Goal: Information Seeking & Learning: Learn about a topic

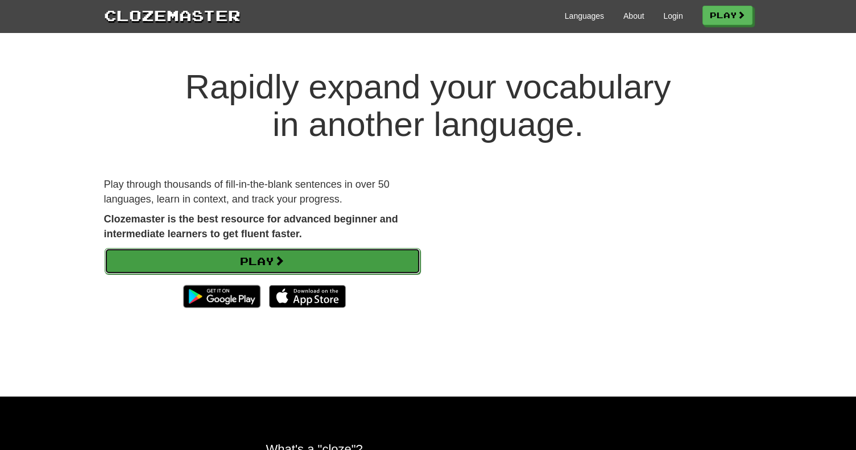
click at [268, 261] on link "Play" at bounding box center [263, 261] width 316 height 26
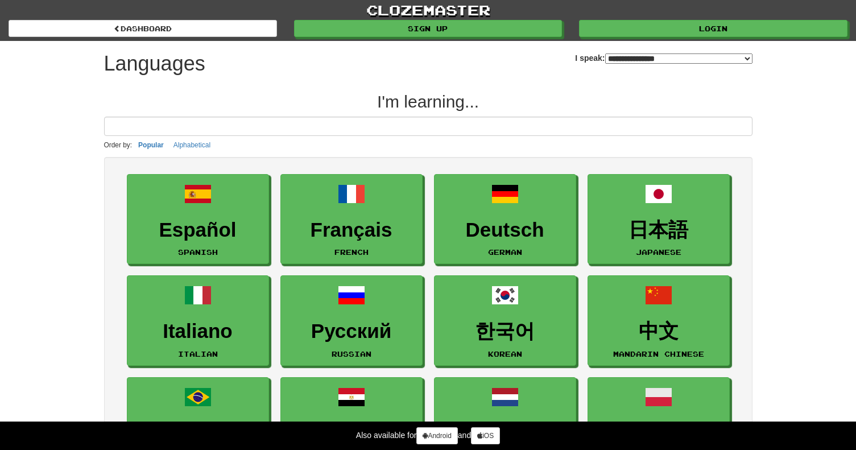
select select "*******"
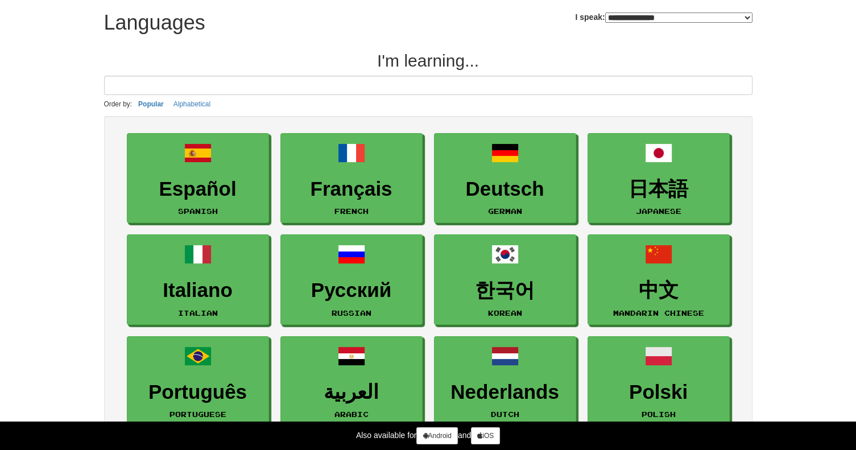
scroll to position [43, 0]
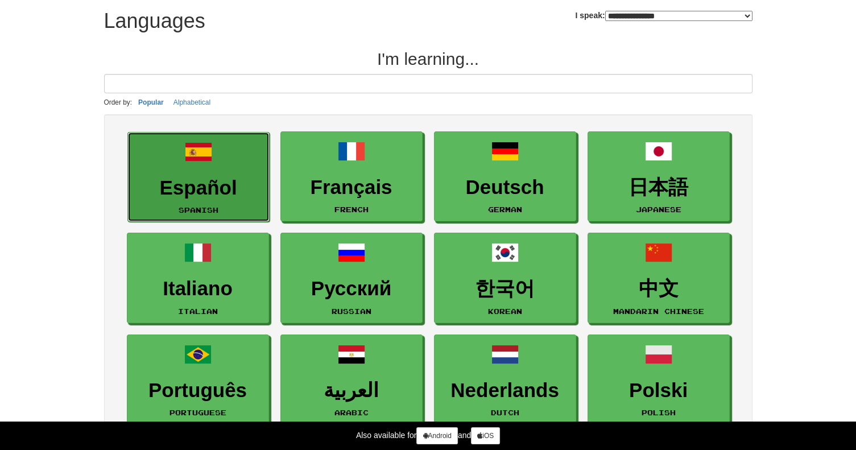
click at [251, 182] on h3 "Español" at bounding box center [199, 188] width 130 height 22
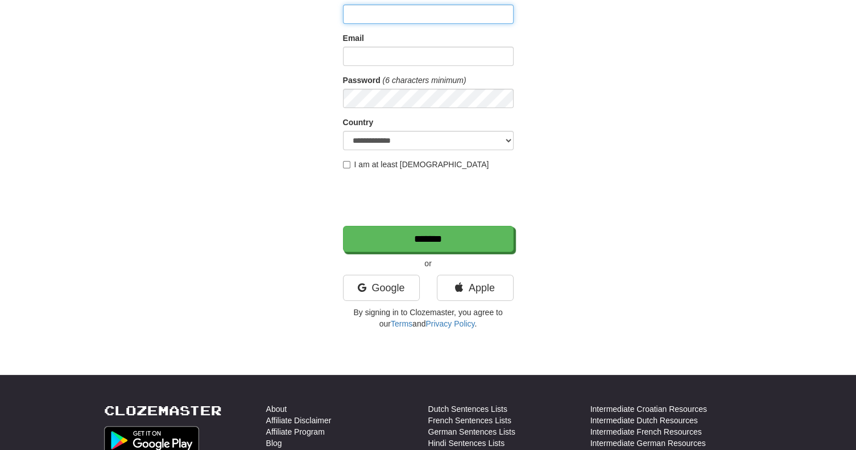
scroll to position [104, 0]
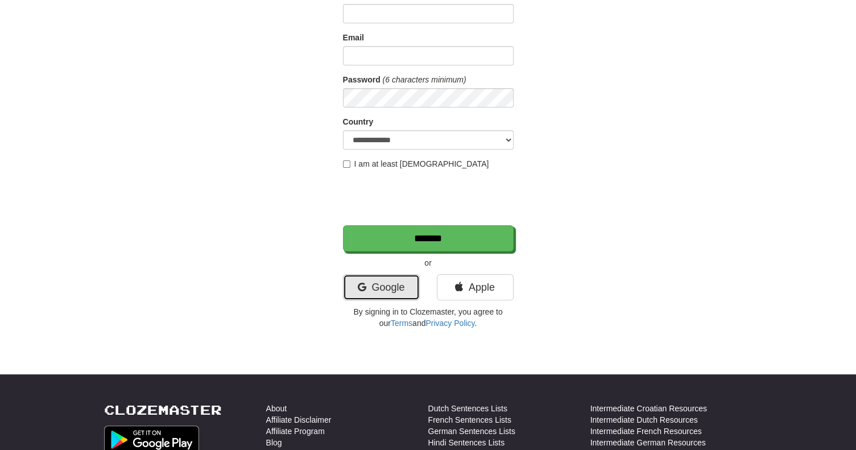
click at [399, 274] on link "Google" at bounding box center [381, 287] width 77 height 26
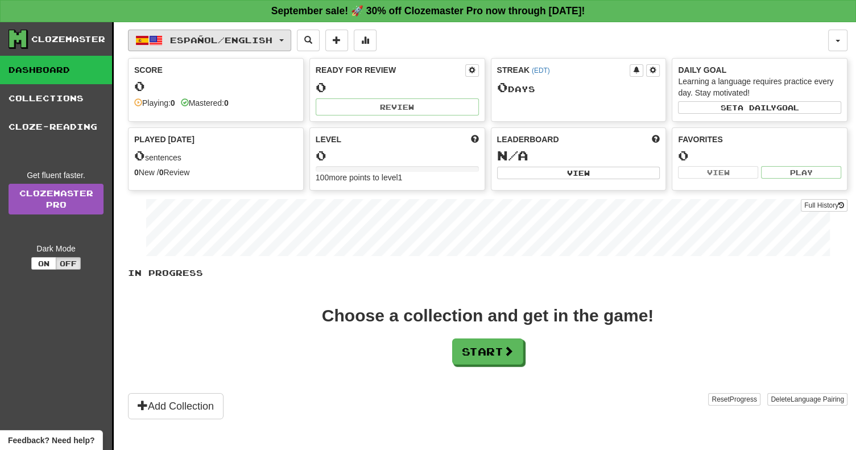
click at [208, 38] on span "Español / English" at bounding box center [221, 40] width 102 height 10
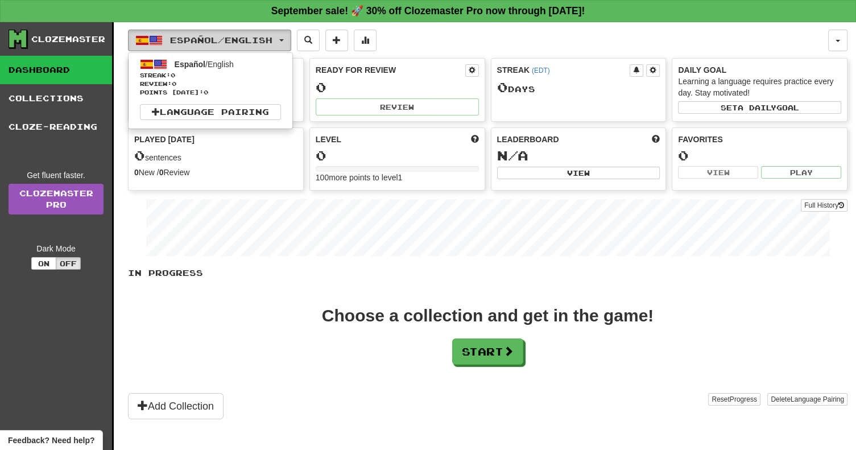
click at [208, 38] on span "Español / English" at bounding box center [221, 40] width 102 height 10
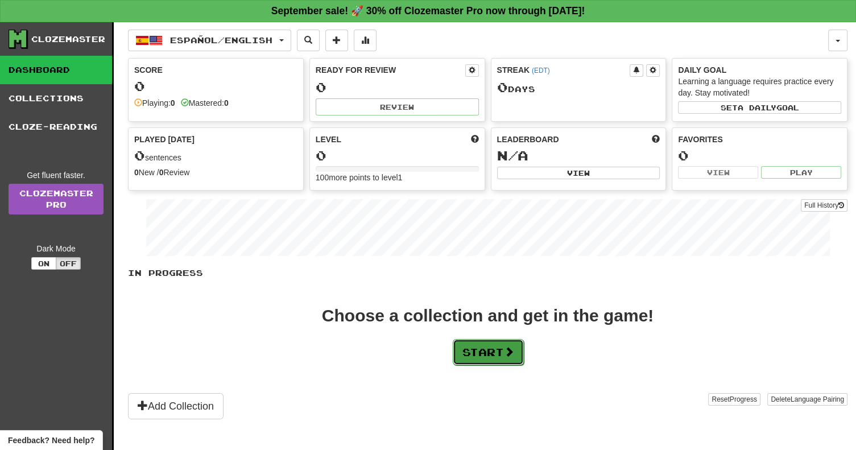
click at [505, 358] on button "Start" at bounding box center [488, 352] width 71 height 26
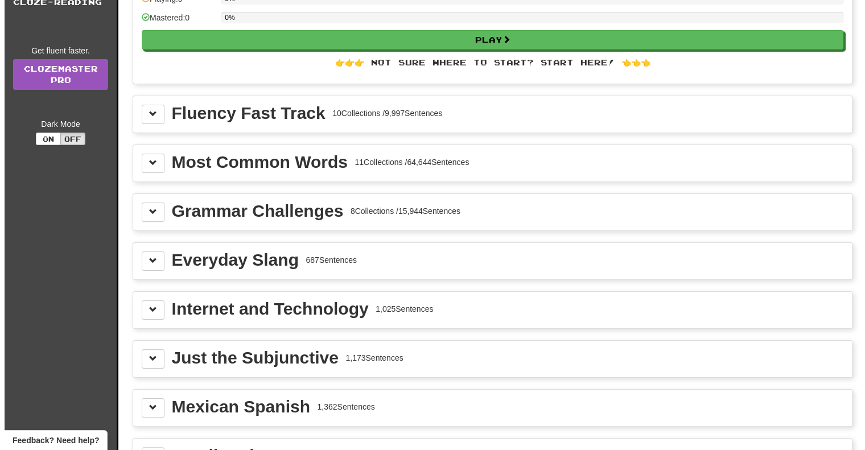
scroll to position [125, 0]
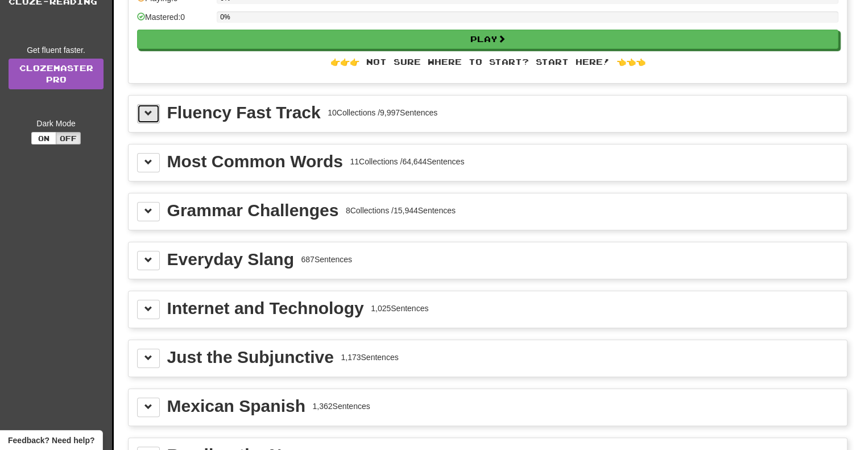
click at [142, 114] on button at bounding box center [148, 113] width 23 height 19
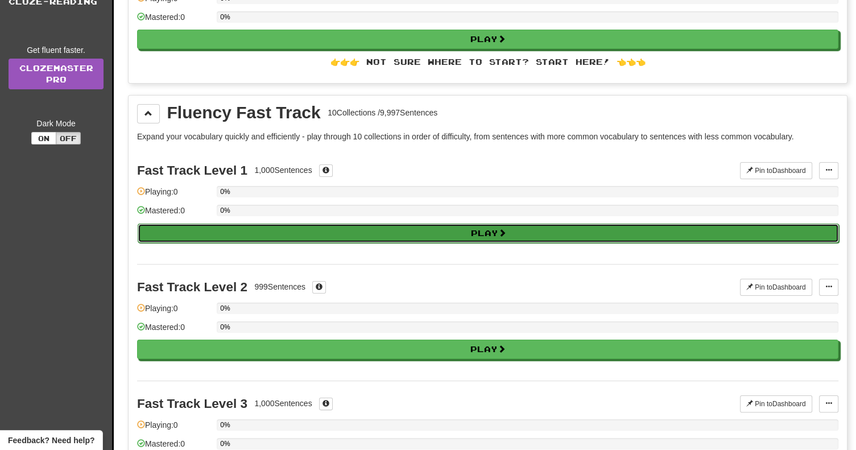
click at [478, 225] on button "Play" at bounding box center [489, 233] width 702 height 19
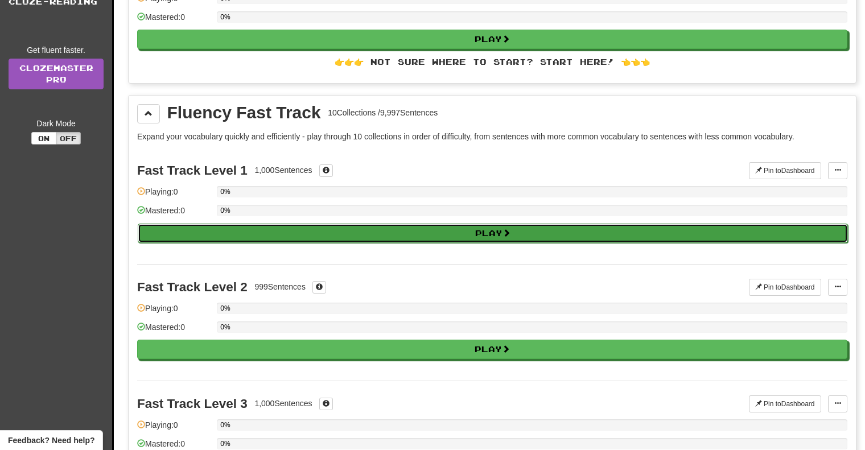
select select "**"
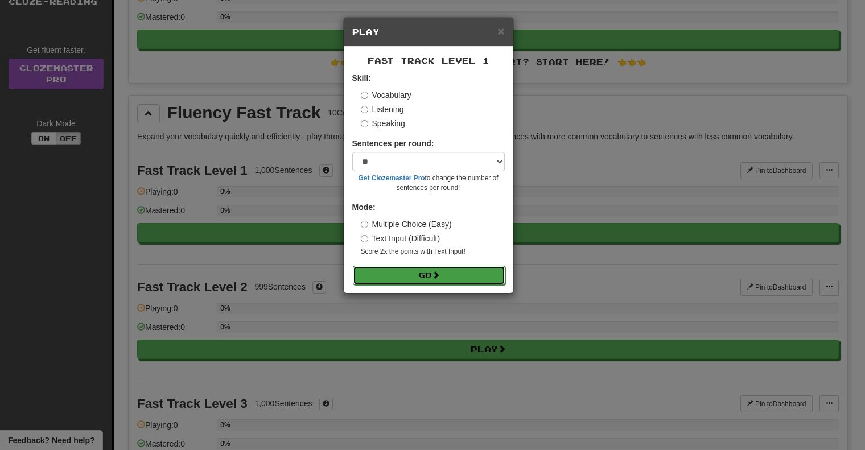
click at [453, 273] on button "Go" at bounding box center [429, 275] width 153 height 19
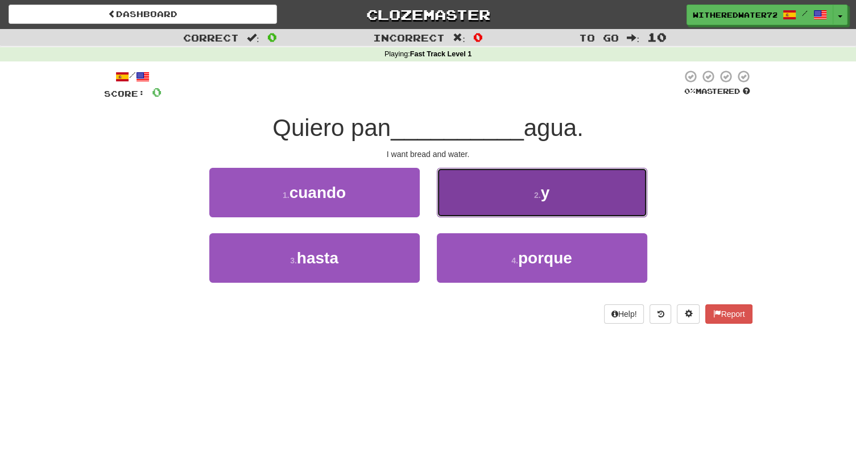
click at [563, 197] on button "2 . y" at bounding box center [542, 193] width 211 height 50
